Goal: Find specific page/section: Find specific page/section

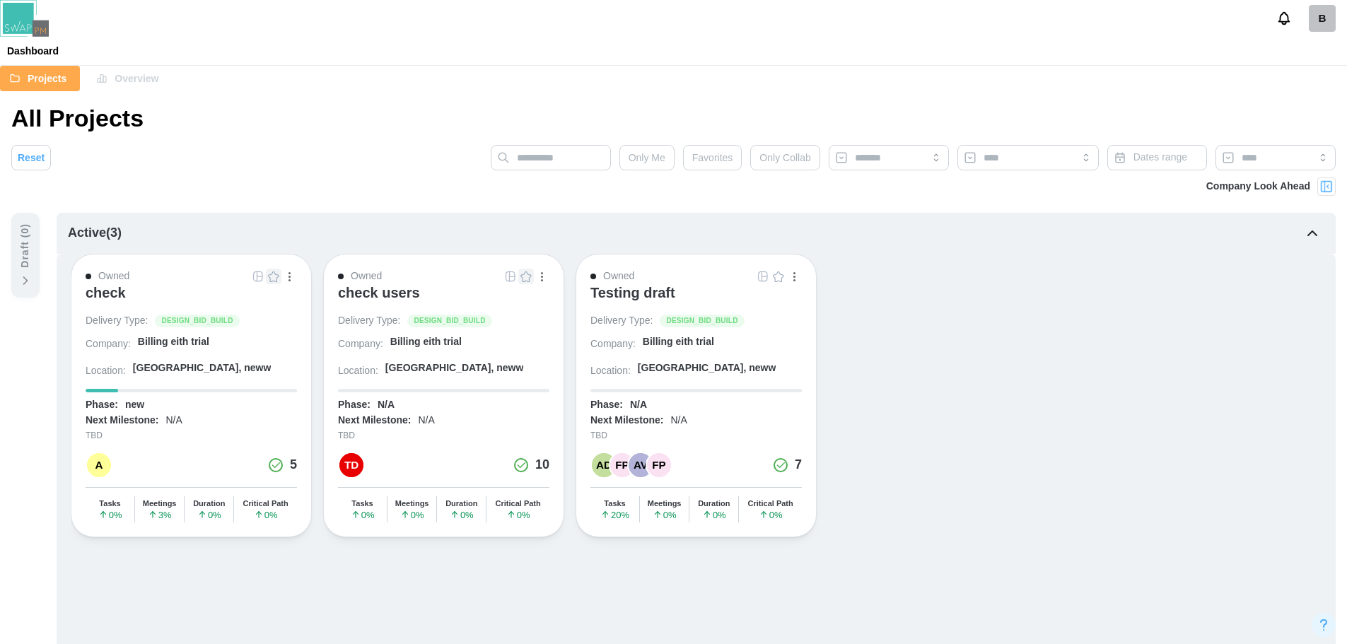
click at [119, 291] on div "check" at bounding box center [106, 292] width 40 height 17
